Goal: Complete application form

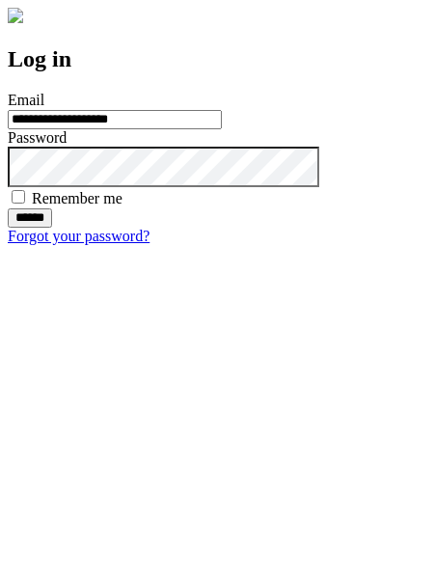
type input "**********"
click at [52, 228] on input "******" at bounding box center [30, 217] width 44 height 19
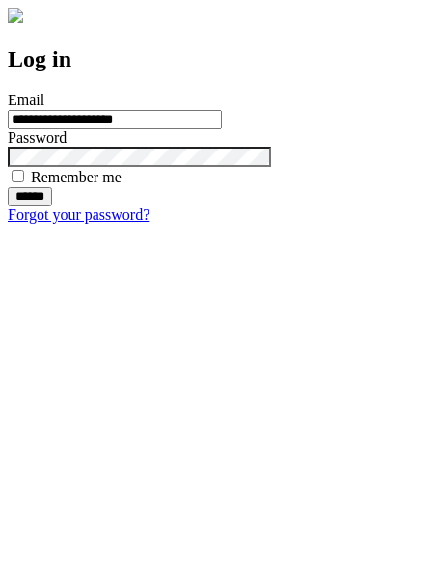
type input "**********"
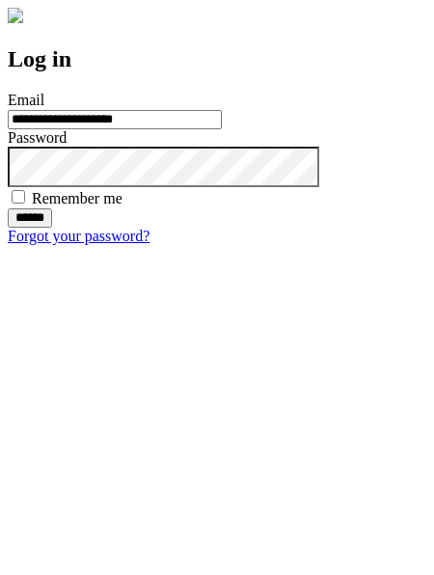
click at [52, 228] on input "******" at bounding box center [30, 217] width 44 height 19
